Goal: Obtain resource: Obtain resource

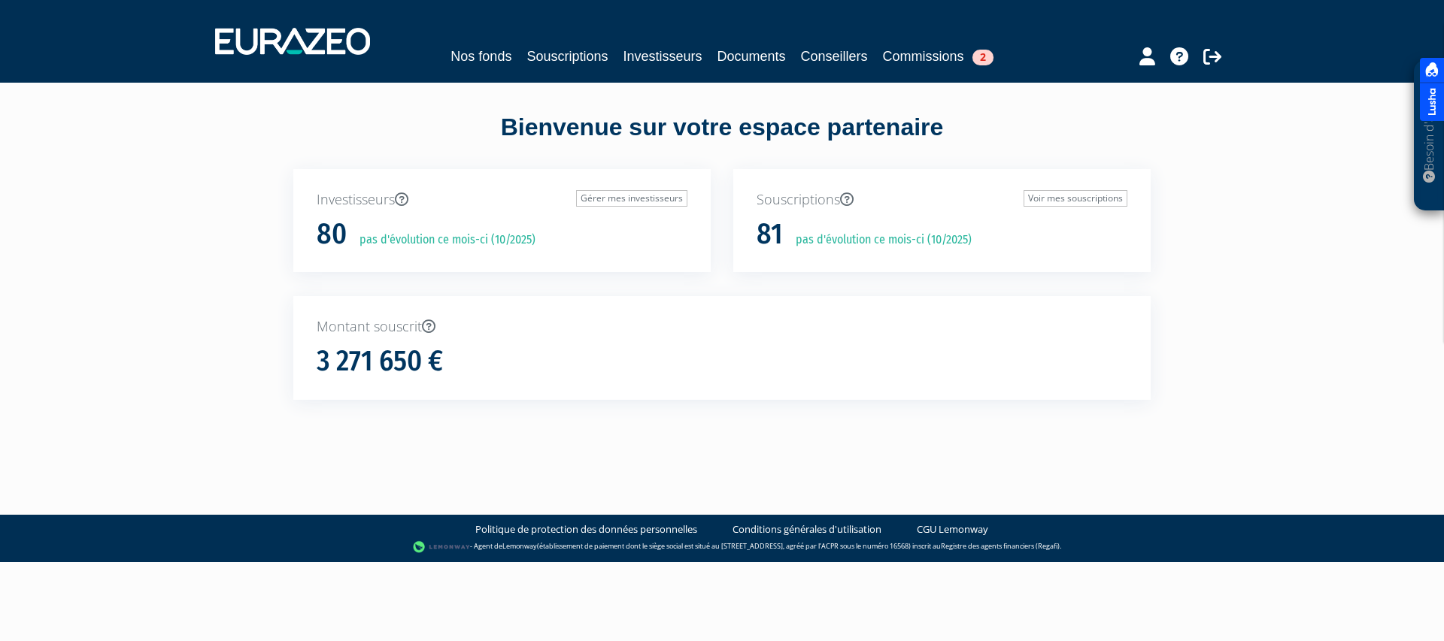
click at [638, 63] on link "Investisseurs" at bounding box center [662, 56] width 79 height 21
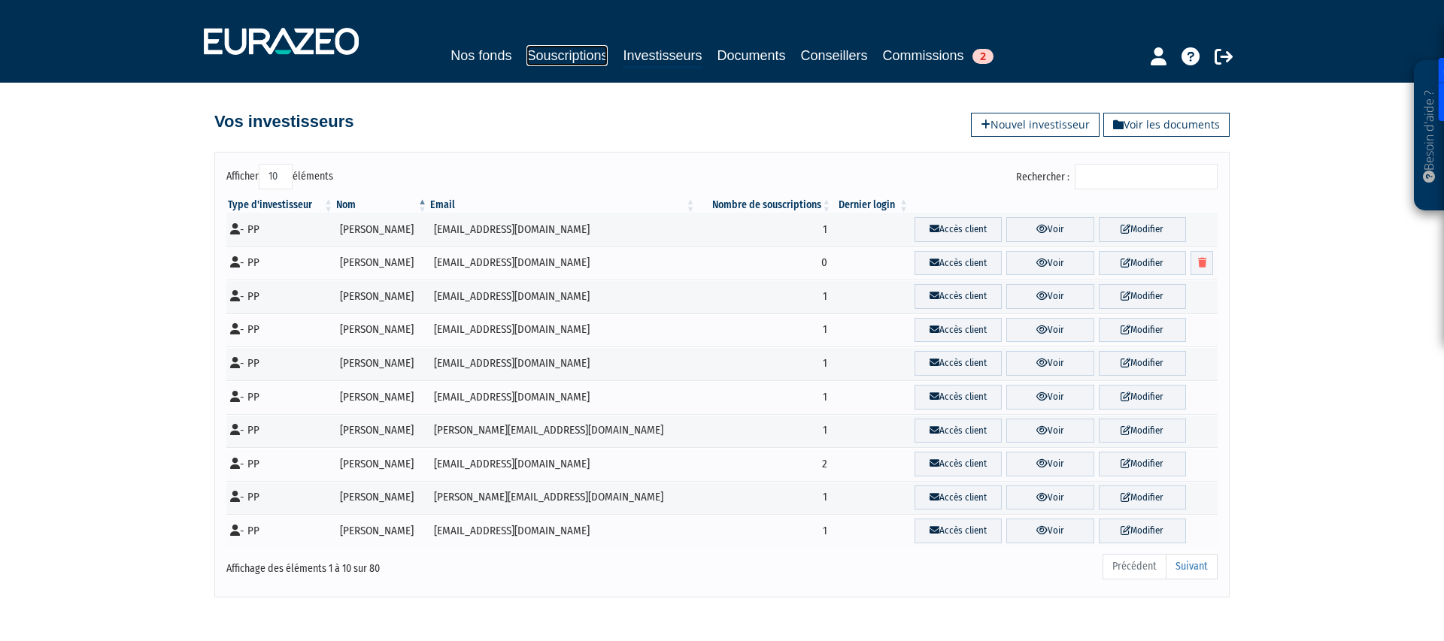
click at [571, 45] on link "Souscriptions" at bounding box center [566, 55] width 81 height 21
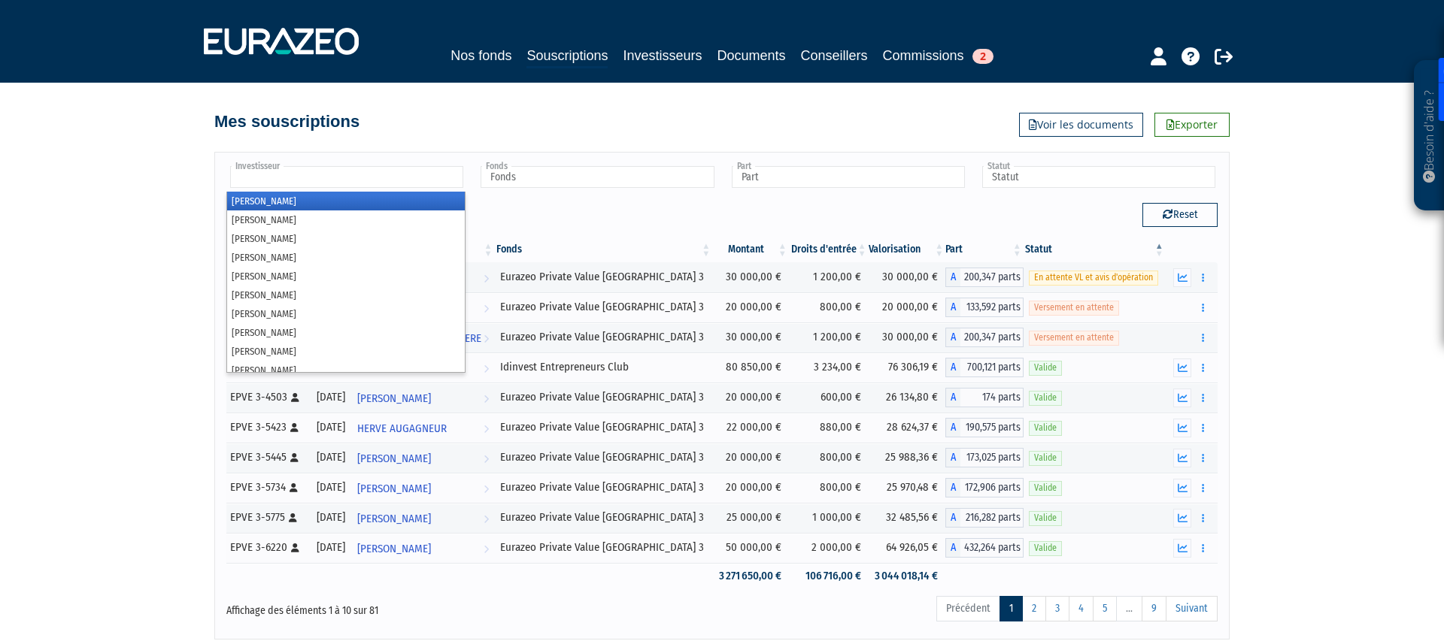
click at [388, 174] on input "text" at bounding box center [346, 177] width 233 height 22
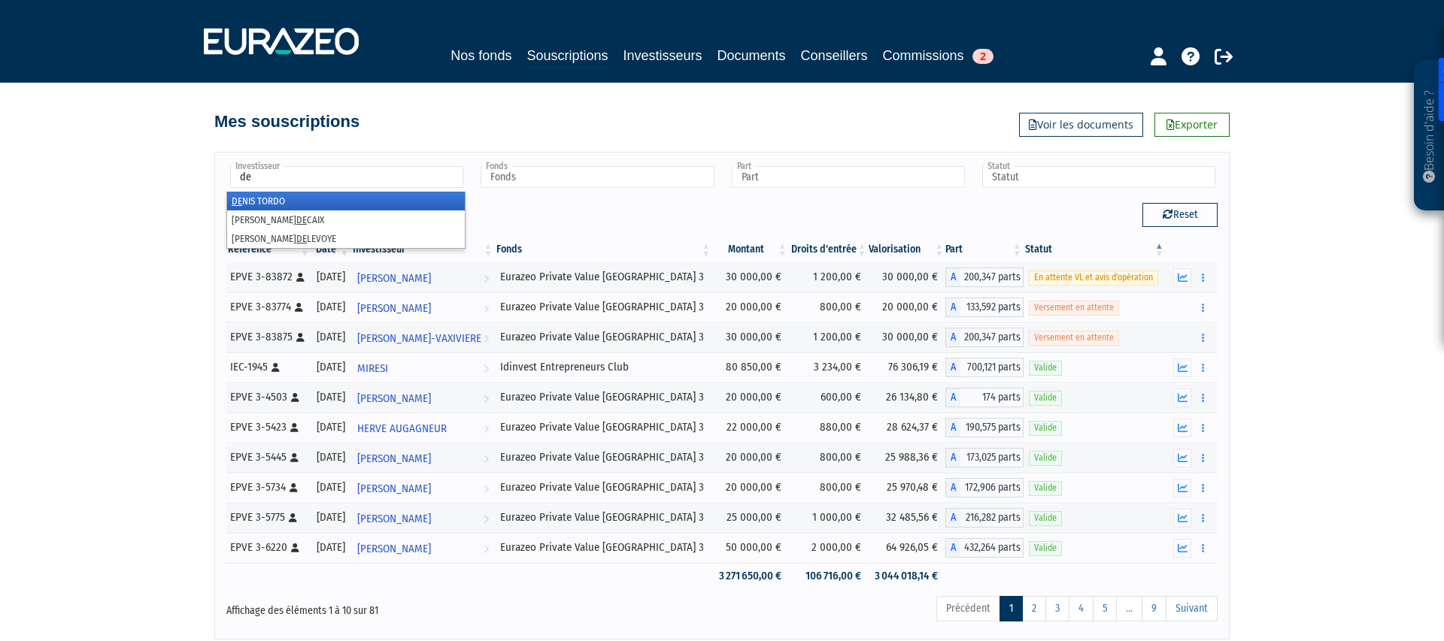
type input "d"
type input "mo"
click at [384, 194] on li "Isabelle MO ULINOT" at bounding box center [346, 201] width 238 height 19
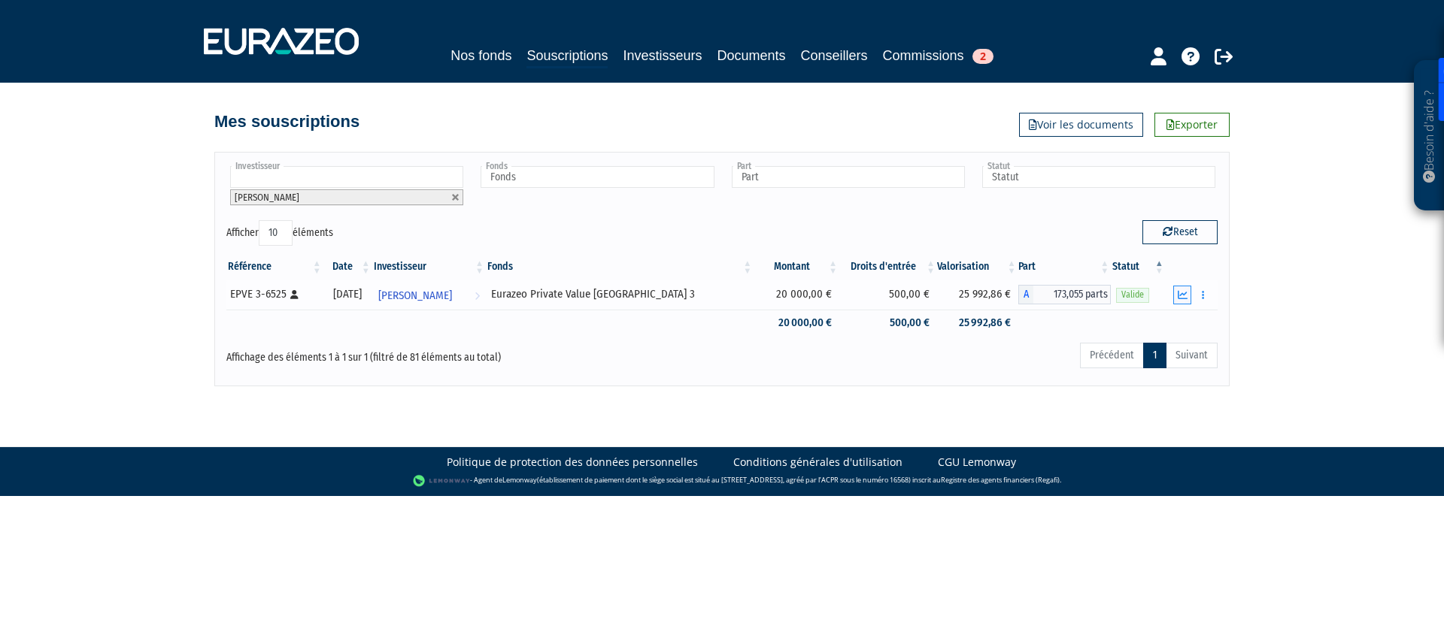
click at [1181, 299] on icon "button" at bounding box center [1183, 295] width 10 height 10
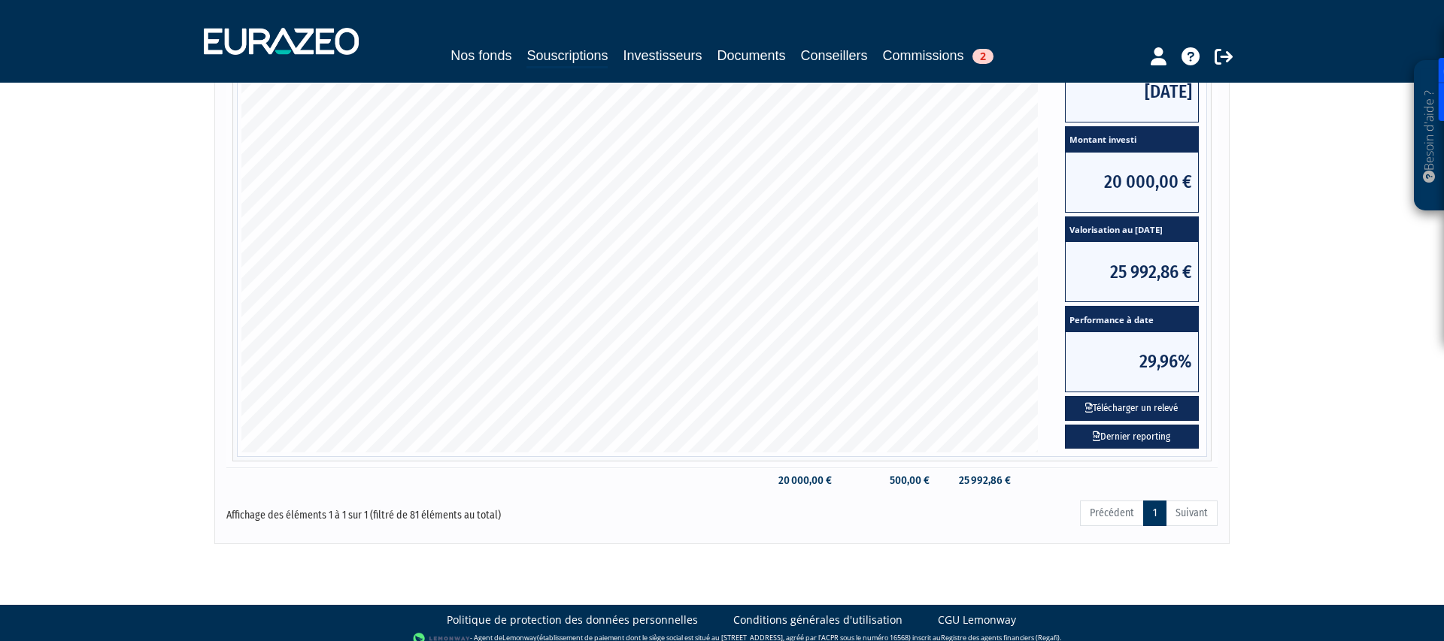
scroll to position [322, 0]
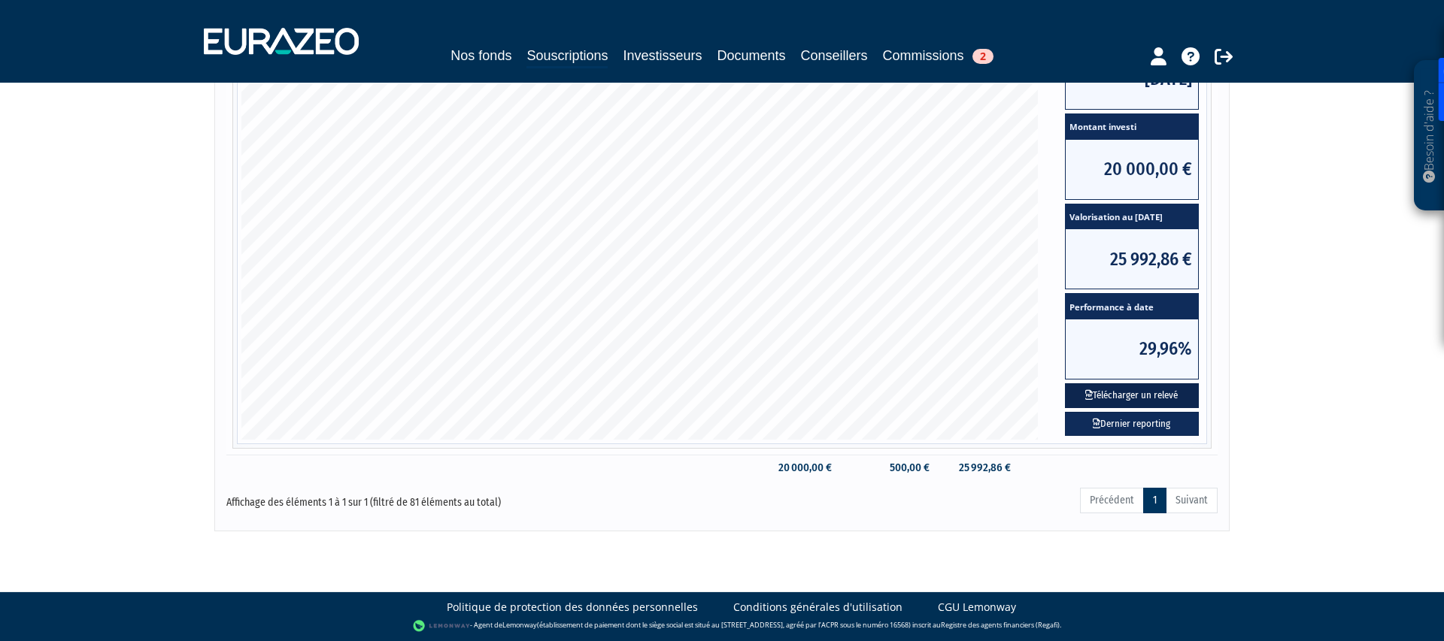
click at [1150, 390] on button "Télécharger un relevé" at bounding box center [1132, 396] width 134 height 25
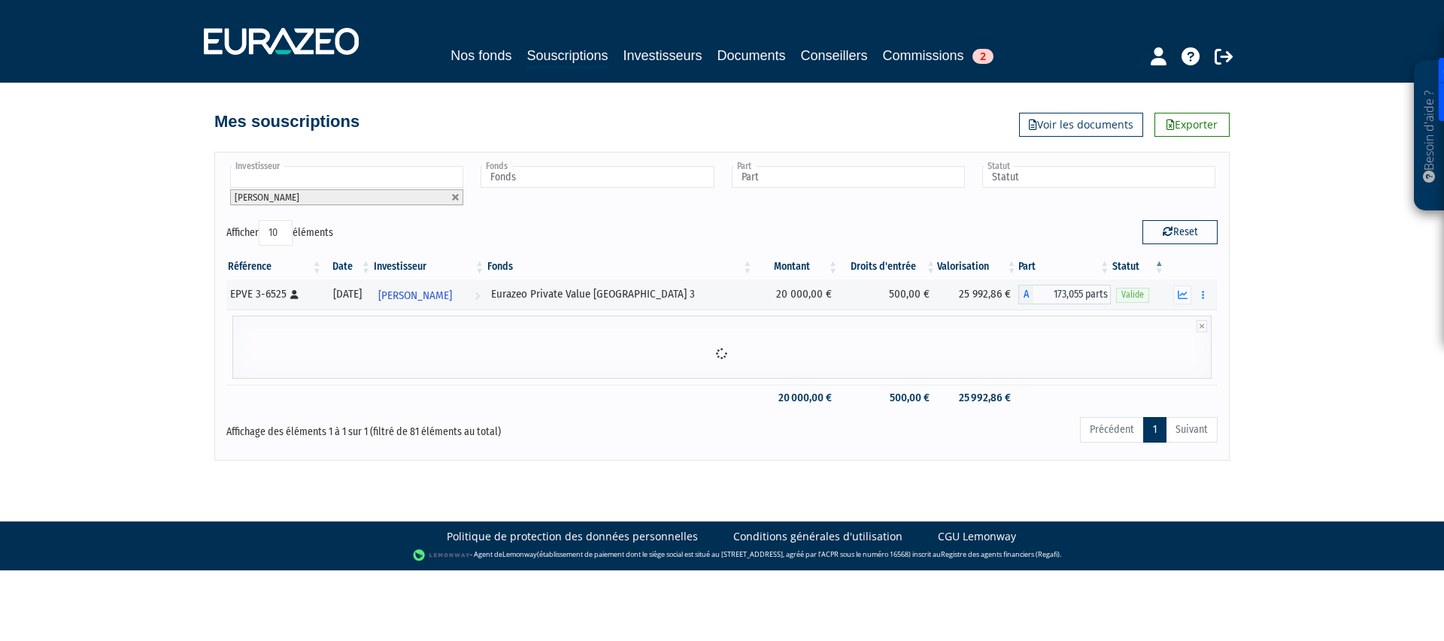
scroll to position [0, 0]
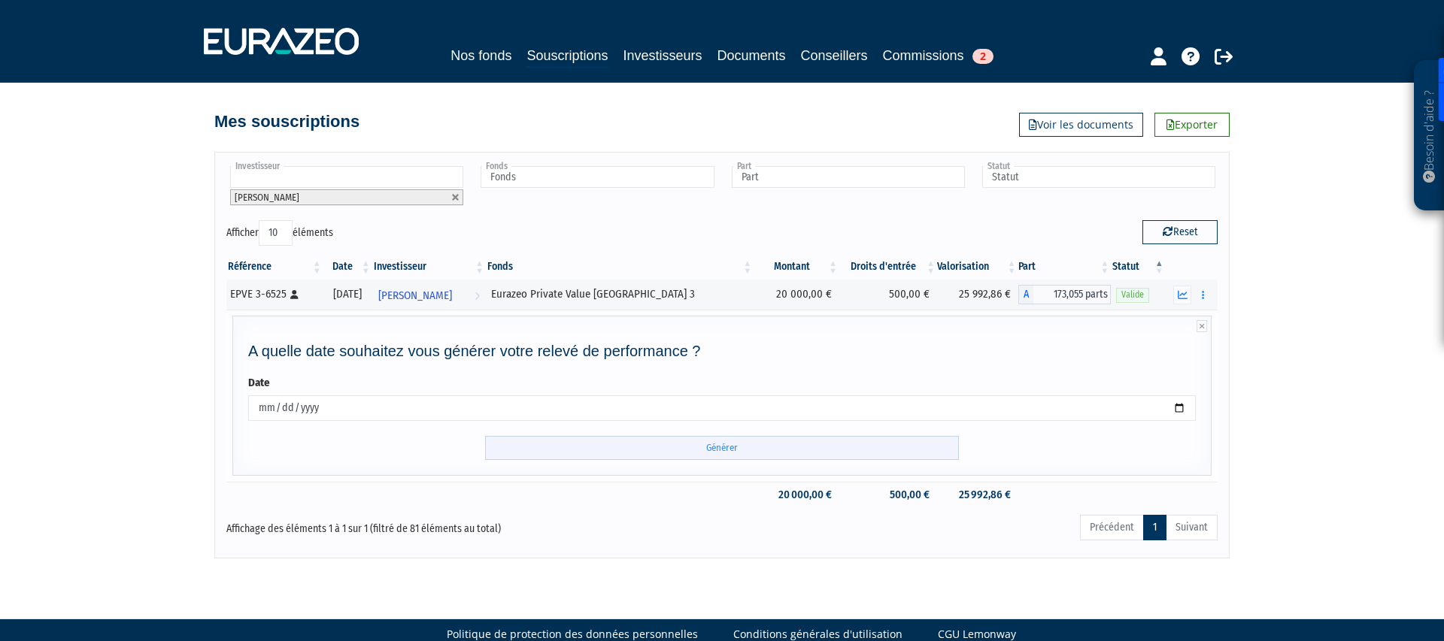
click at [694, 451] on input "Générer" at bounding box center [722, 448] width 474 height 25
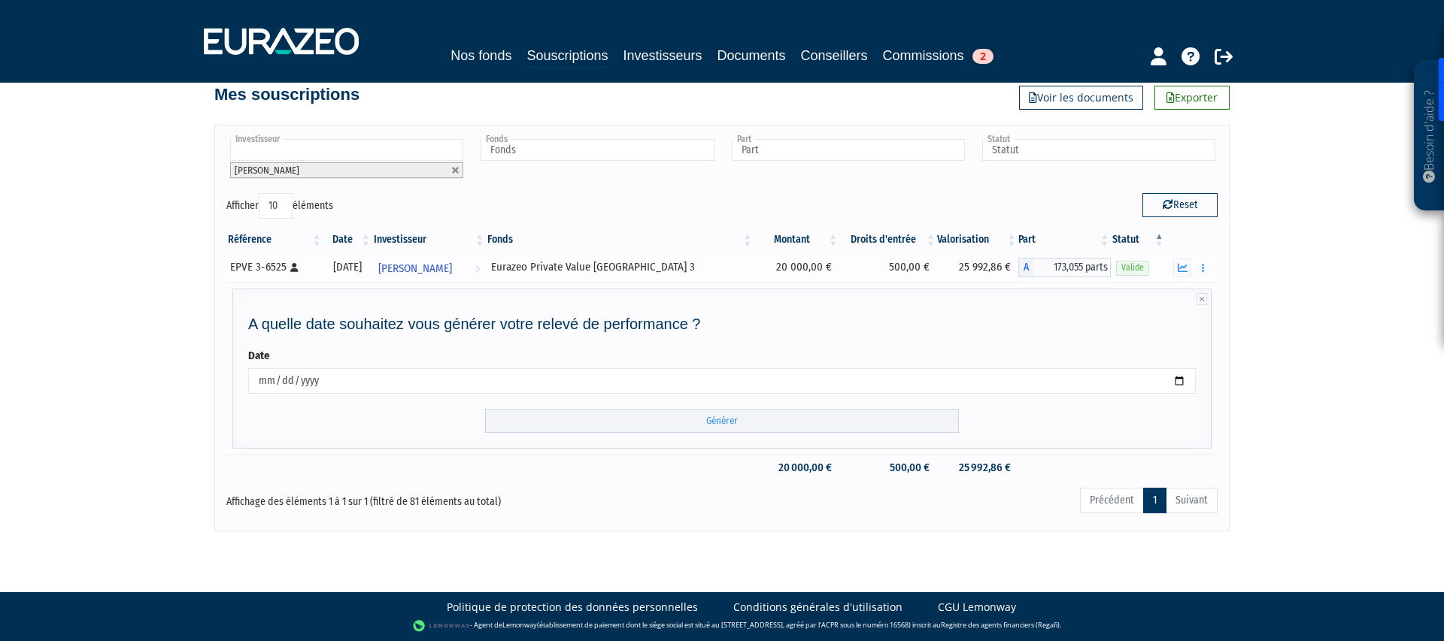
click at [654, 259] on div "Eurazeo Private Value Europe 3" at bounding box center [619, 267] width 257 height 16
click at [642, 262] on div "Eurazeo Private Value Europe 3" at bounding box center [619, 267] width 257 height 16
click at [669, 54] on link "Investisseurs" at bounding box center [662, 55] width 79 height 21
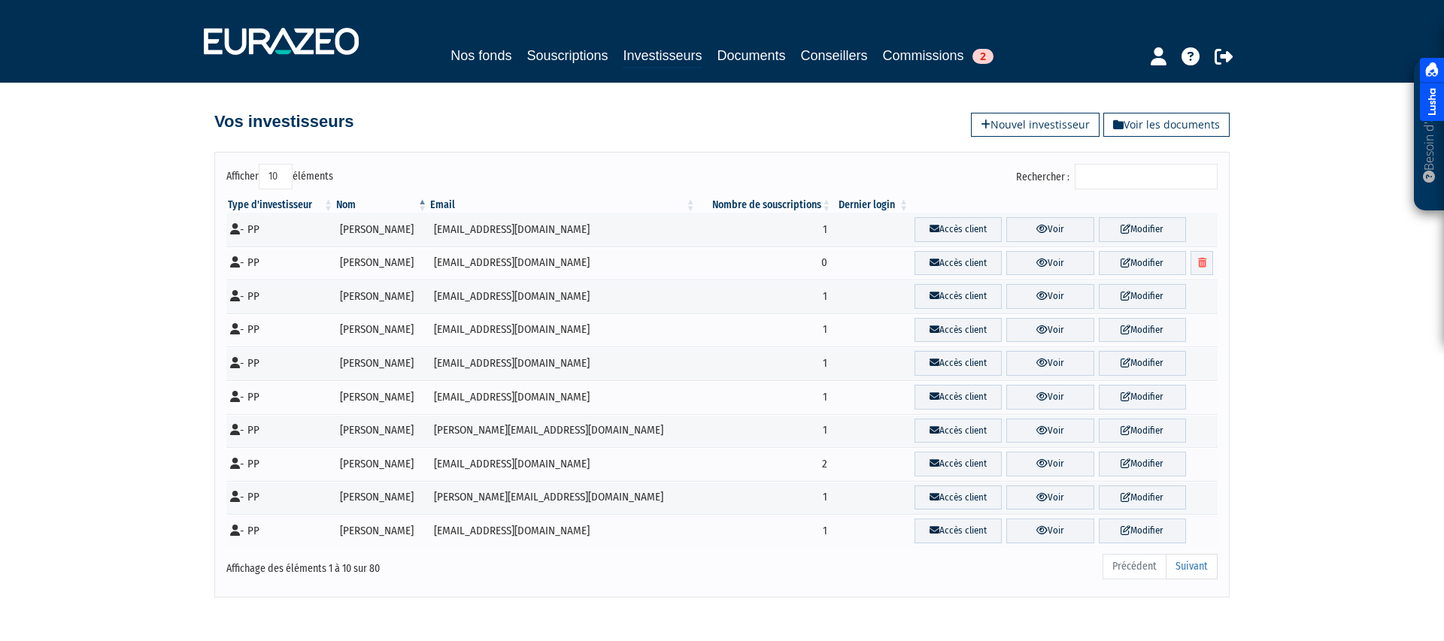
click at [572, 55] on link "Souscriptions" at bounding box center [566, 55] width 81 height 21
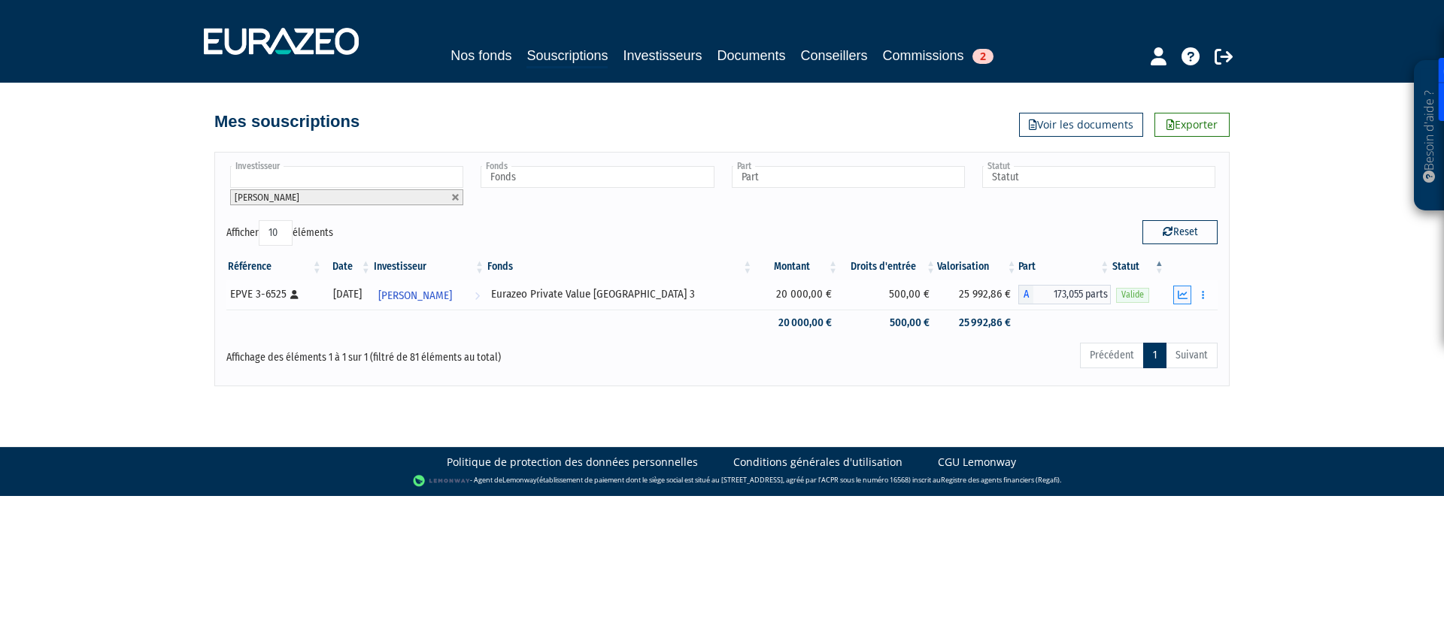
click at [1184, 297] on icon "button" at bounding box center [1183, 295] width 10 height 10
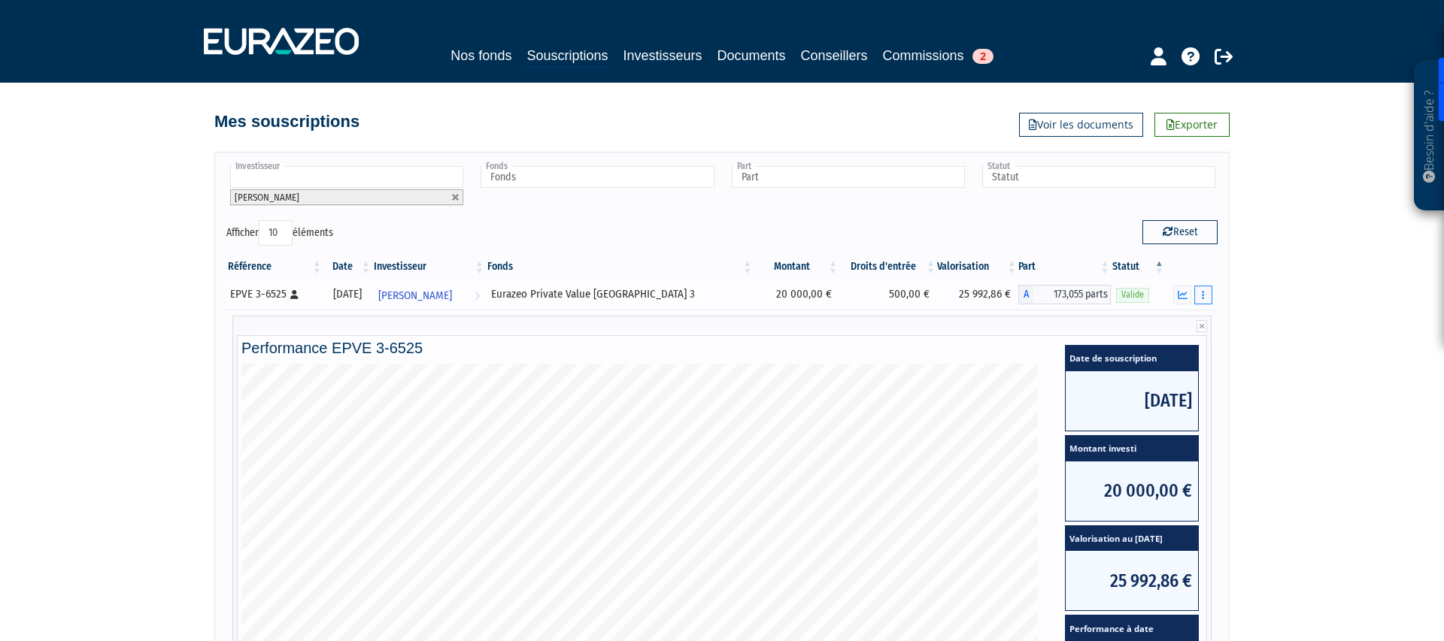
click at [1198, 296] on button "button" at bounding box center [1203, 295] width 18 height 19
click at [1322, 360] on div "Besoin d'aide ? × J'ai besoin d'aide Si vous avez une question à propos du fonc…" at bounding box center [722, 427] width 1444 height 854
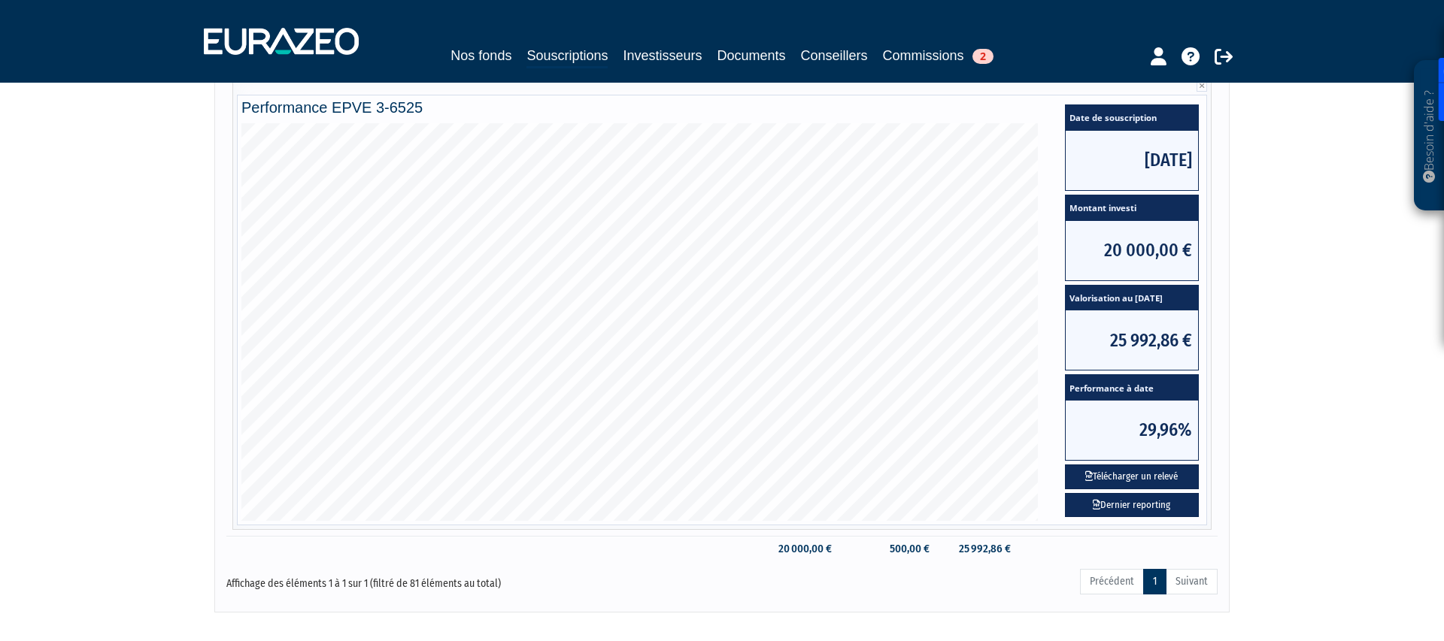
scroll to position [322, 0]
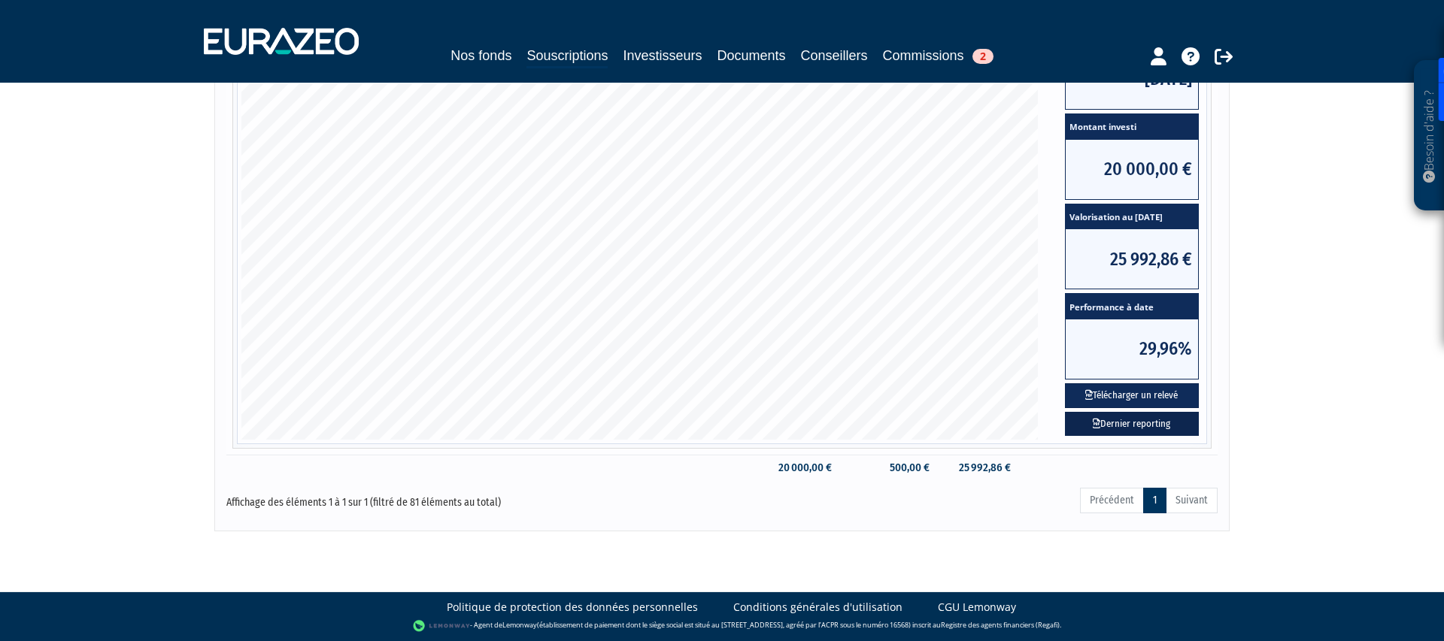
click at [1123, 422] on link "Dernier reporting" at bounding box center [1132, 424] width 134 height 25
